Goal: Task Accomplishment & Management: Manage account settings

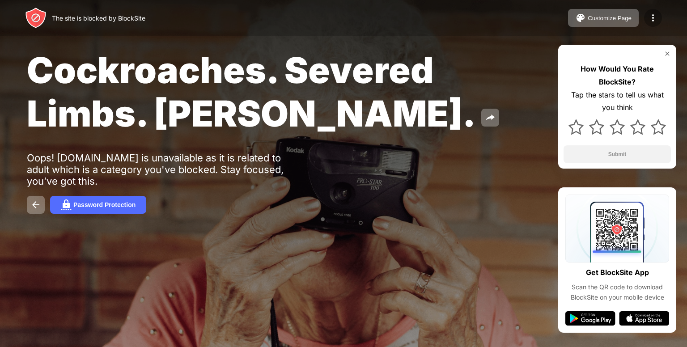
click at [646, 18] on div at bounding box center [653, 18] width 18 height 18
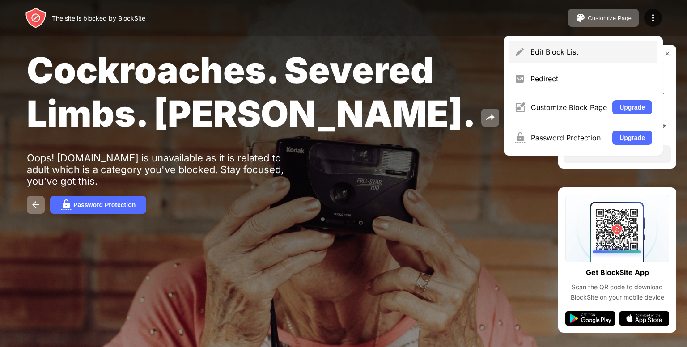
click at [559, 53] on div "Edit Block List" at bounding box center [591, 51] width 122 height 9
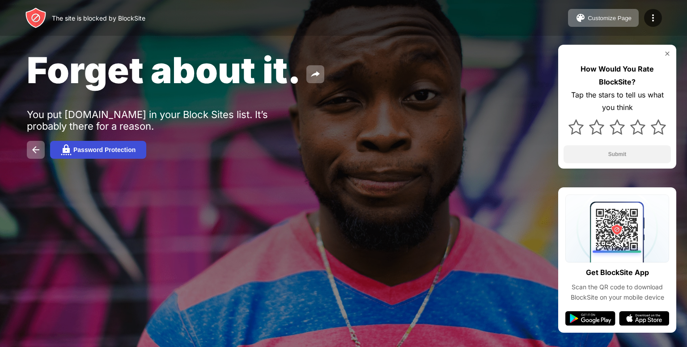
click at [107, 142] on button "Password Protection" at bounding box center [98, 150] width 96 height 18
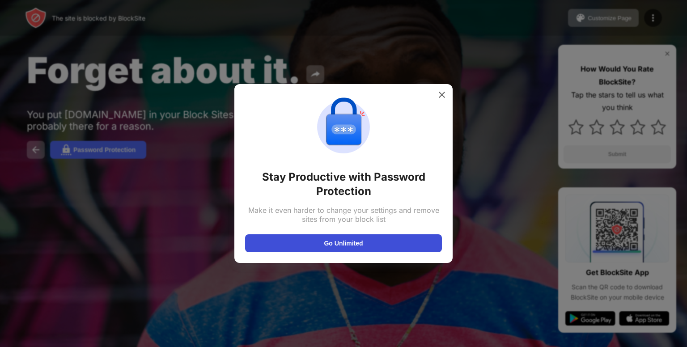
click at [333, 239] on button "Go Unlimited" at bounding box center [343, 243] width 197 height 18
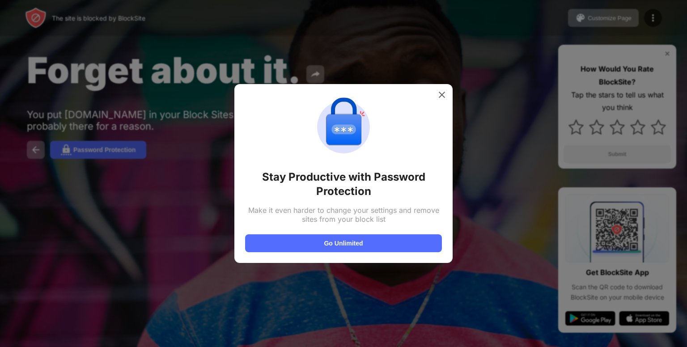
click at [279, 20] on div at bounding box center [343, 173] width 687 height 347
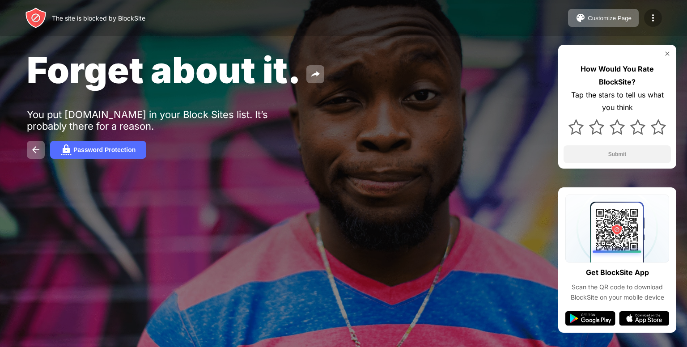
click at [650, 18] on img at bounding box center [653, 18] width 11 height 11
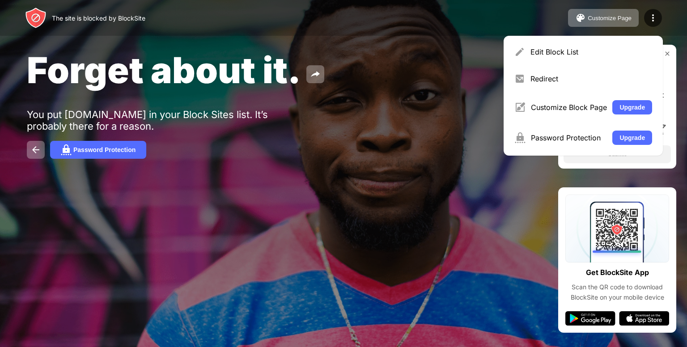
click at [605, 47] on div "Edit Block List" at bounding box center [583, 51] width 148 height 21
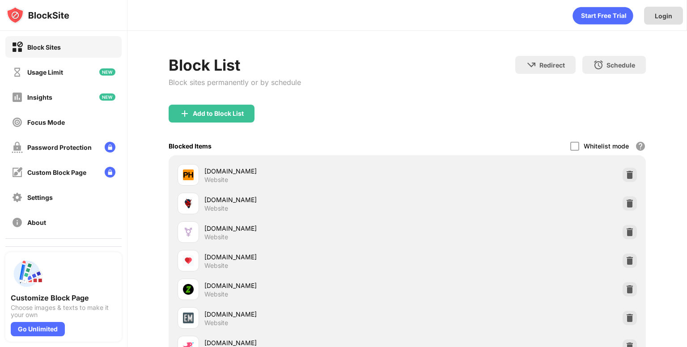
click at [655, 16] on div "Login" at bounding box center [663, 16] width 17 height 8
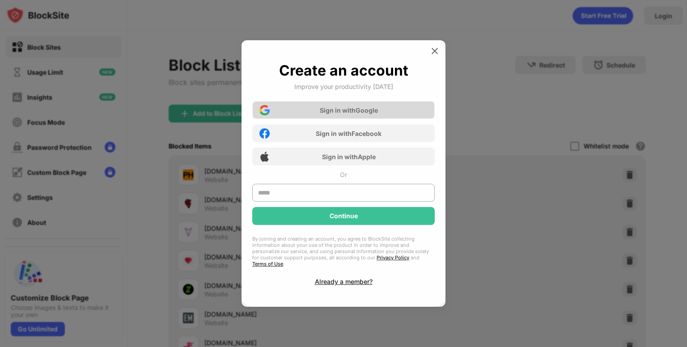
click at [335, 114] on div "Sign in with Google" at bounding box center [349, 110] width 58 height 8
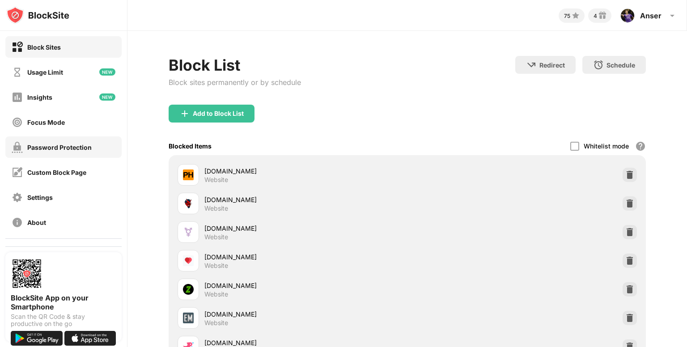
click at [62, 148] on div "Password Protection" at bounding box center [59, 148] width 64 height 8
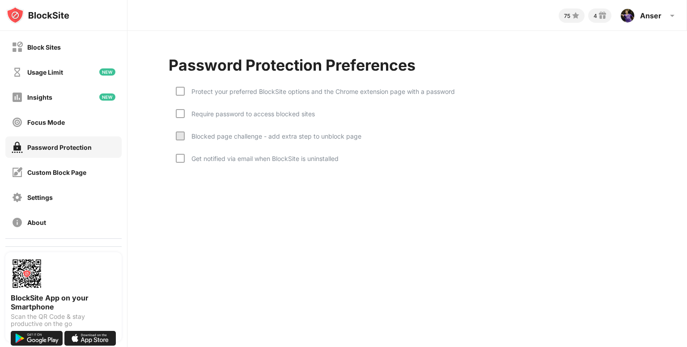
click at [209, 90] on div "Protect your preferred BlockSite options and the Chrome extension page with a p…" at bounding box center [320, 92] width 270 height 8
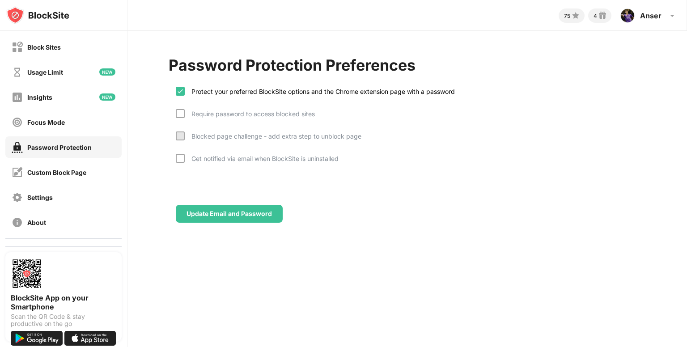
click at [202, 111] on div "Require password to access blocked sites" at bounding box center [250, 114] width 130 height 8
click at [198, 135] on div "Blocked page challenge - add extra step to unblock page" at bounding box center [273, 136] width 177 height 8
click at [199, 151] on div "Blocked page challenge - add extra step to unblock page" at bounding box center [269, 142] width 186 height 22
click at [209, 151] on div "Blocked page challenge - add extra step to unblock page" at bounding box center [269, 142] width 186 height 22
click at [207, 161] on div "Get notified via email when BlockSite is uninstalled" at bounding box center [257, 165] width 163 height 22
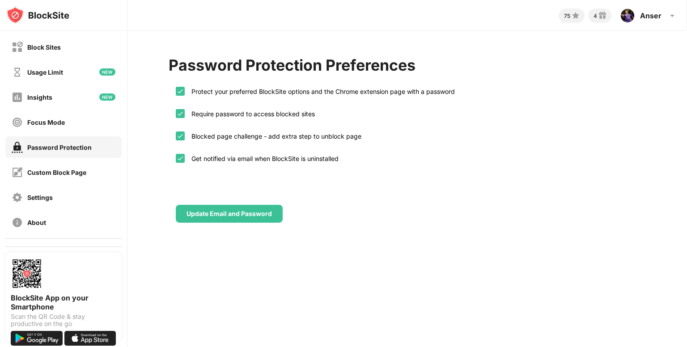
click at [200, 223] on div "Password Protection Preferences Protect your preferred BlockSite options and th…" at bounding box center [407, 139] width 560 height 217
click at [200, 213] on div "Update Email and Password" at bounding box center [229, 213] width 85 height 7
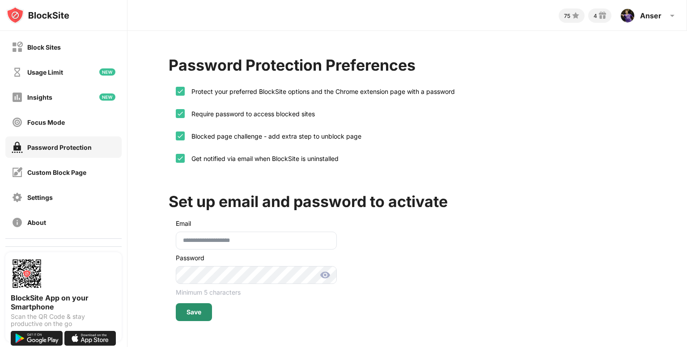
click at [187, 306] on div "Save" at bounding box center [194, 312] width 36 height 18
